Goal: Task Accomplishment & Management: Use online tool/utility

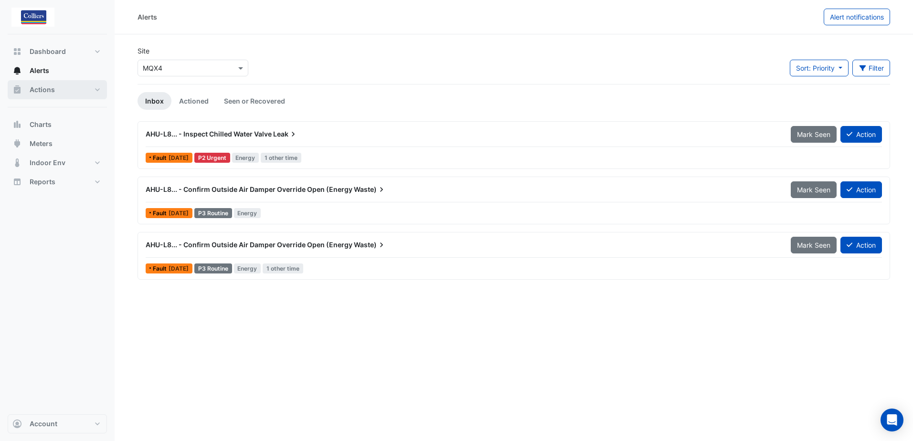
click at [97, 93] on button "Actions" at bounding box center [57, 89] width 99 height 19
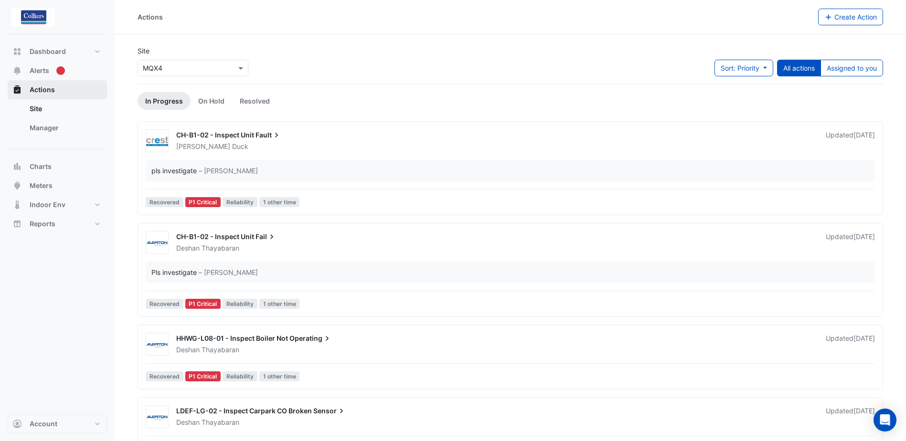
click at [49, 90] on span "Actions" at bounding box center [42, 90] width 25 height 10
click at [265, 137] on span "Fault" at bounding box center [268, 135] width 26 height 10
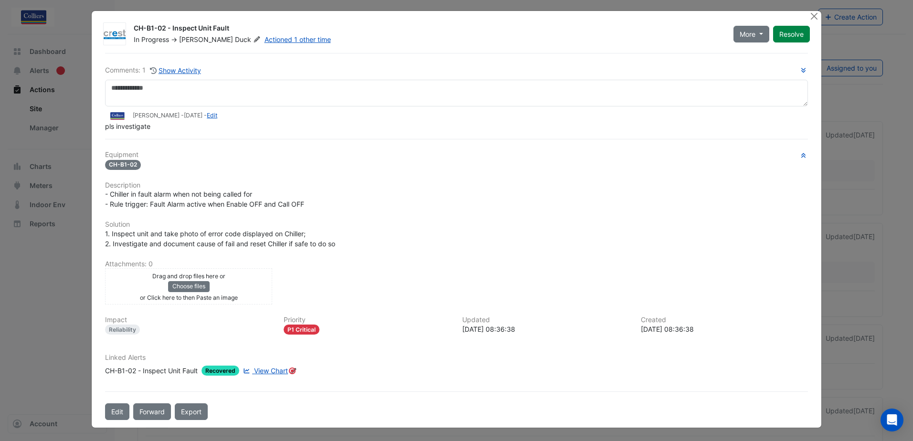
scroll to position [3, 0]
click at [809, 19] on button "Close" at bounding box center [814, 16] width 10 height 10
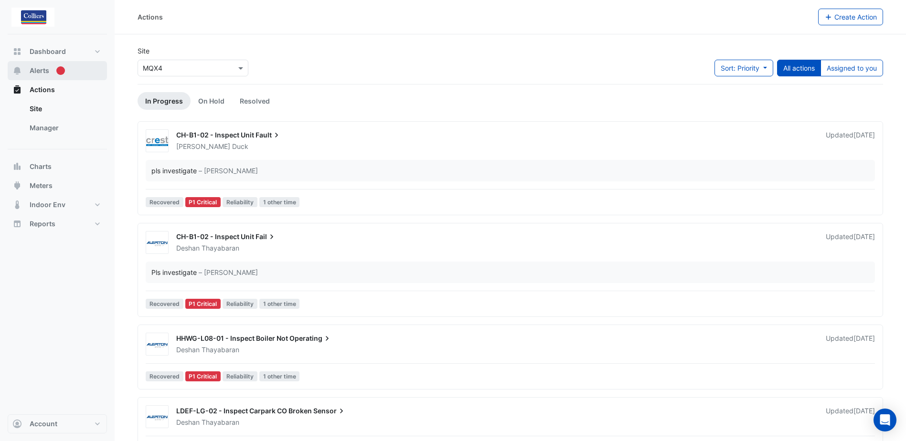
click at [43, 66] on span "Alerts" at bounding box center [40, 71] width 20 height 10
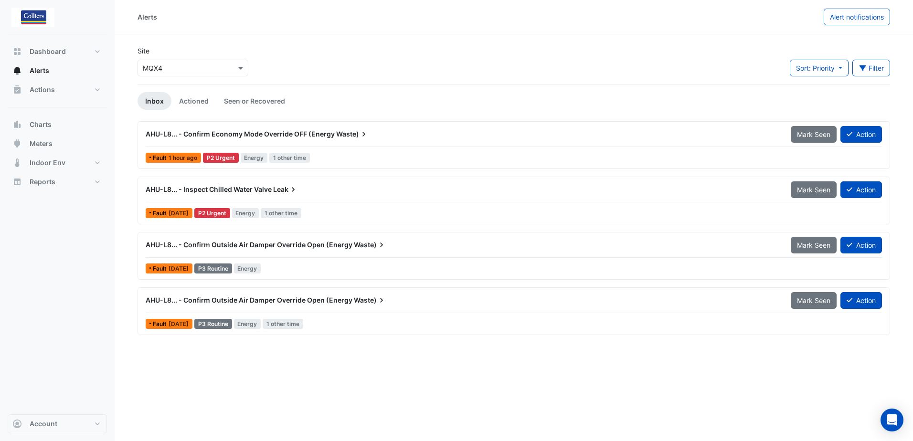
click at [277, 191] on span "Leak" at bounding box center [285, 190] width 25 height 10
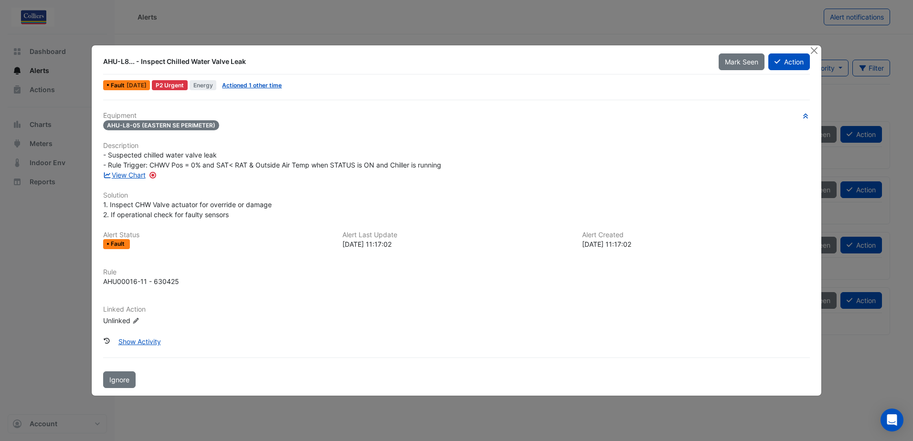
click at [138, 321] on icon "Edit Linked Action" at bounding box center [135, 321] width 7 height 6
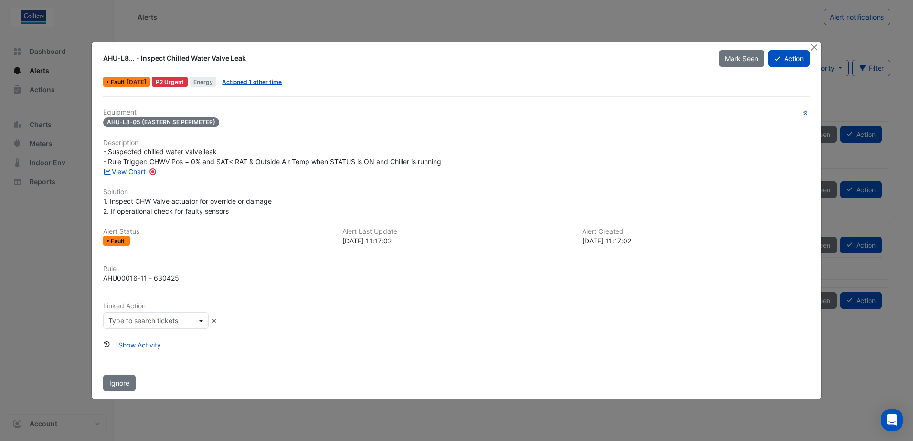
click at [198, 321] on span at bounding box center [202, 321] width 12 height 10
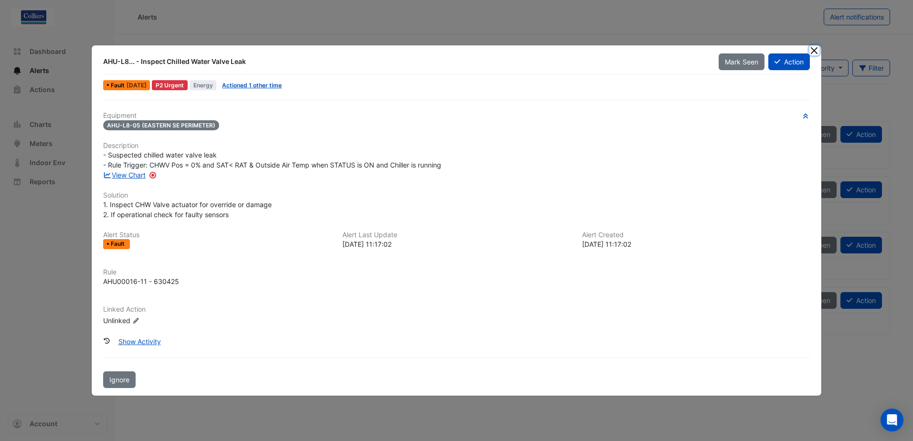
click at [813, 52] on button "Close" at bounding box center [814, 50] width 10 height 10
